Goal: Task Accomplishment & Management: Manage account settings

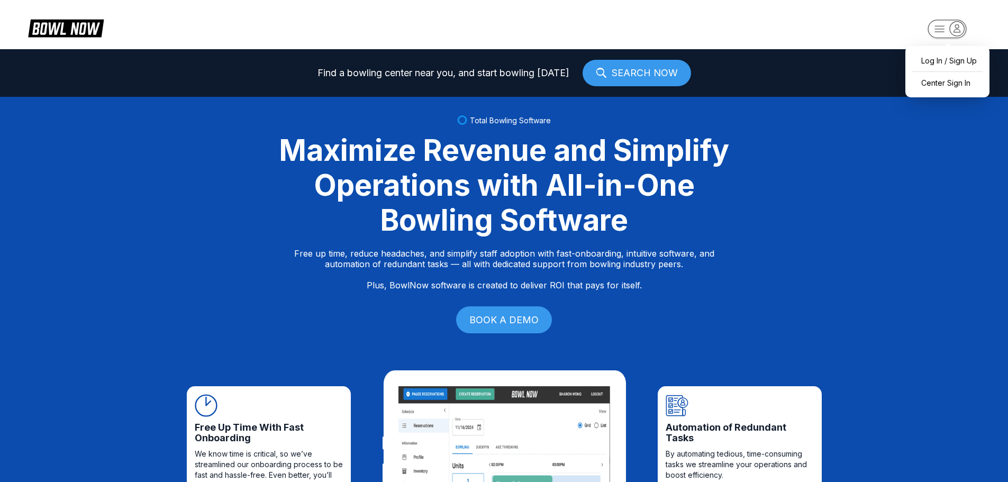
click at [953, 21] on rect "button" at bounding box center [946, 29] width 39 height 19
click at [942, 85] on div "Center Sign In" at bounding box center [947, 83] width 74 height 19
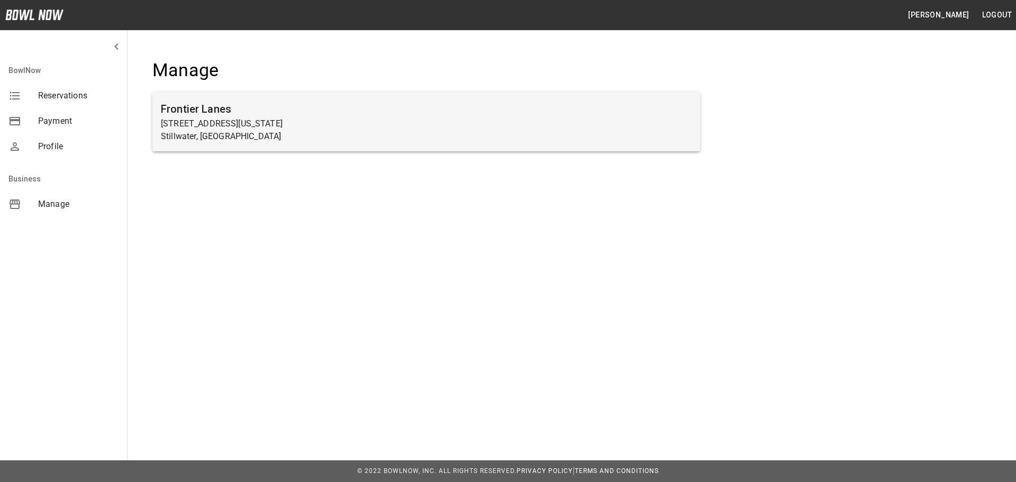
click at [188, 107] on h6 "Frontier Lanes" at bounding box center [426, 108] width 531 height 17
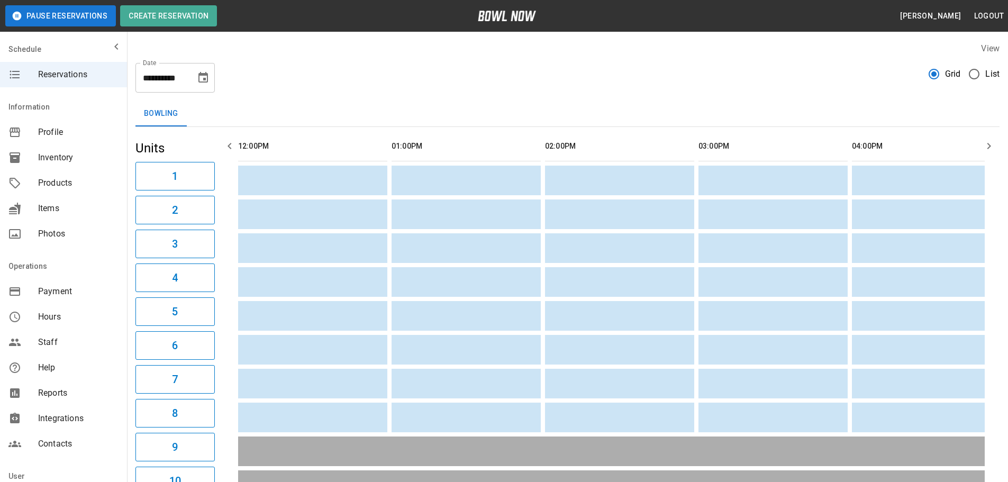
scroll to position [0, 920]
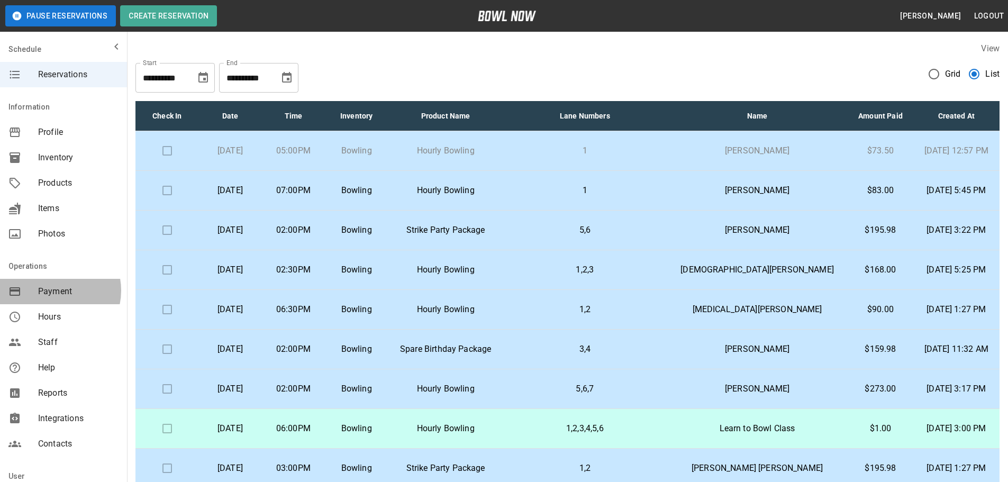
click at [53, 290] on span "Payment" at bounding box center [78, 291] width 80 height 13
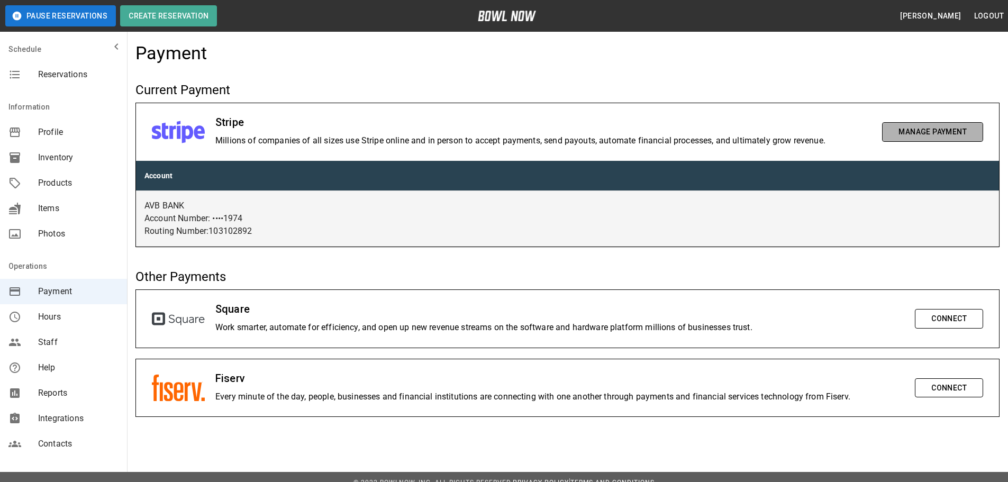
click at [935, 130] on button "Manage Payment" at bounding box center [932, 132] width 101 height 20
